Goal: Task Accomplishment & Management: Manage account settings

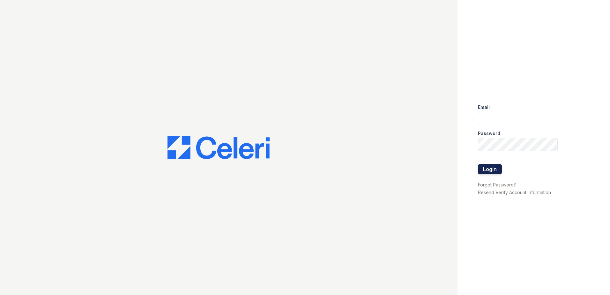
type input "[EMAIL_ADDRESS][DOMAIN_NAME]"
click at [490, 170] on button "Login" at bounding box center [490, 169] width 24 height 10
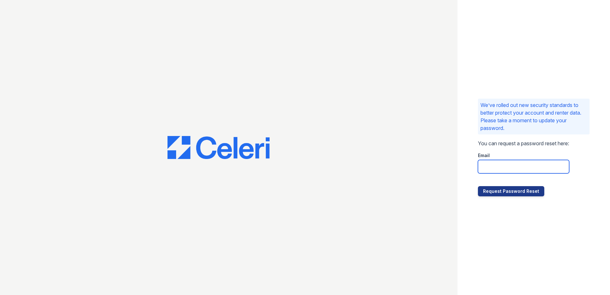
click at [538, 168] on input "email" at bounding box center [523, 166] width 91 height 13
type input "[EMAIL_ADDRESS][DOMAIN_NAME]"
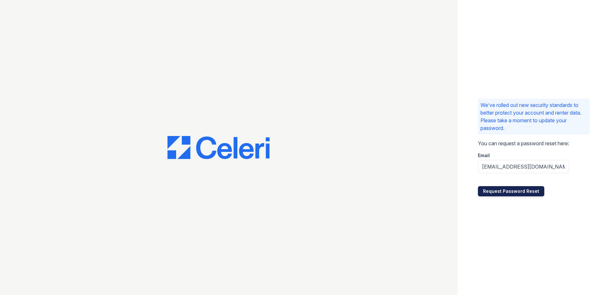
click at [498, 190] on button "Request Password Reset" at bounding box center [511, 191] width 66 height 10
